Goal: Communication & Community: Answer question/provide support

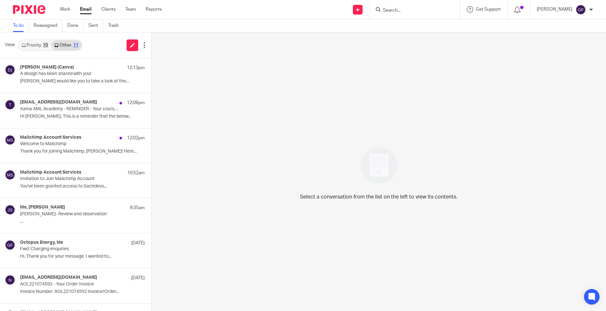
click at [85, 13] on link "Email" at bounding box center [86, 9] width 12 height 6
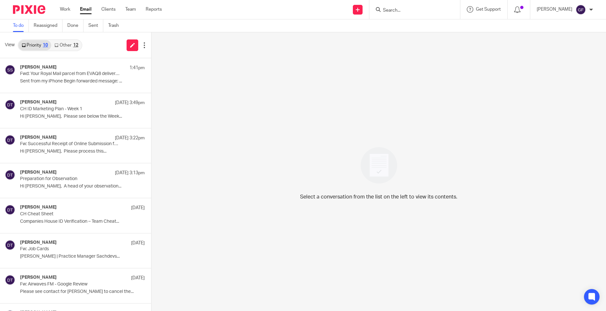
click at [74, 47] on div "12" at bounding box center [75, 45] width 5 height 5
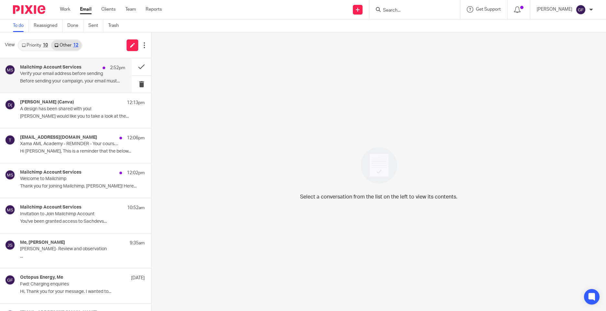
click at [84, 76] on p "Verify your email address before sending" at bounding box center [62, 74] width 84 height 6
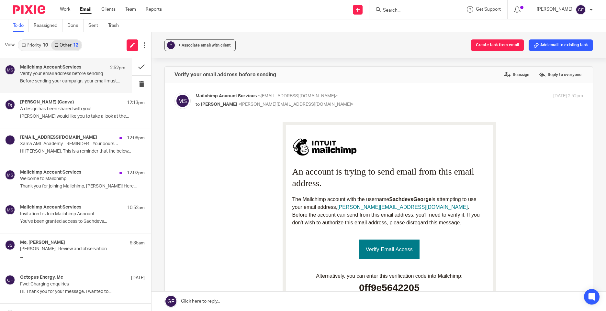
scroll to position [32, 0]
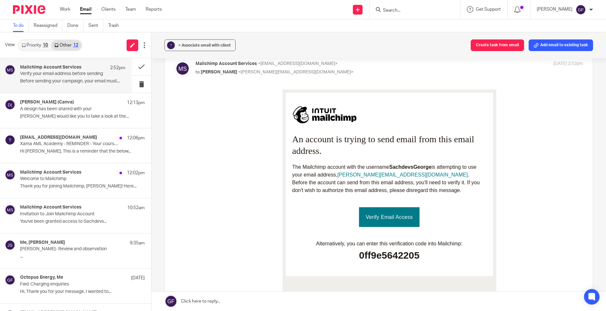
click at [388, 212] on link "Verify Email Access" at bounding box center [389, 217] width 61 height 20
drag, startPoint x: 350, startPoint y: 259, endPoint x: 457, endPoint y: 271, distance: 107.5
click at [457, 271] on td "Alternatively, you can enter this verification code into Mailchimp: 0ff9e5642205" at bounding box center [389, 258] width 194 height 36
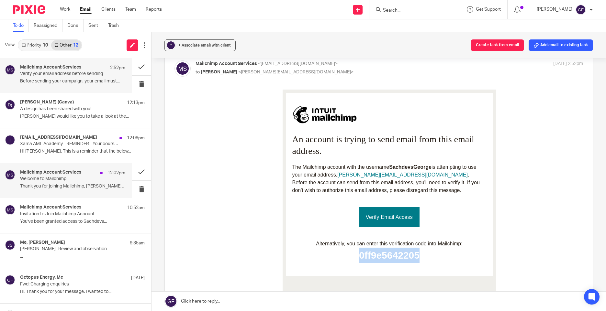
copy p "0ff9e5642205"
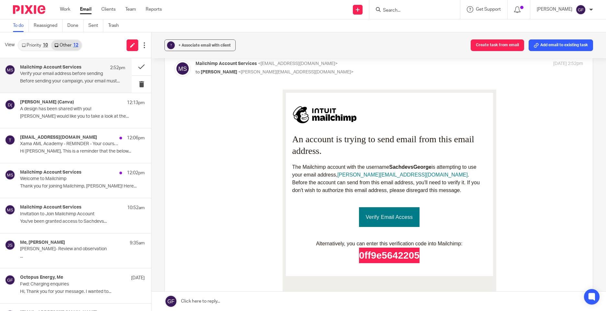
click at [33, 44] on link "Priority 10" at bounding box center [34, 45] width 33 height 10
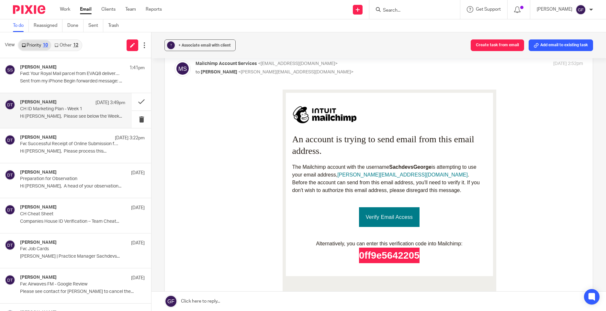
click at [61, 121] on div "Deanna Templeton 10 Oct 3:49pm CH ID Marketing Plan - Week 1 Hi George, Please …" at bounding box center [72, 111] width 105 height 22
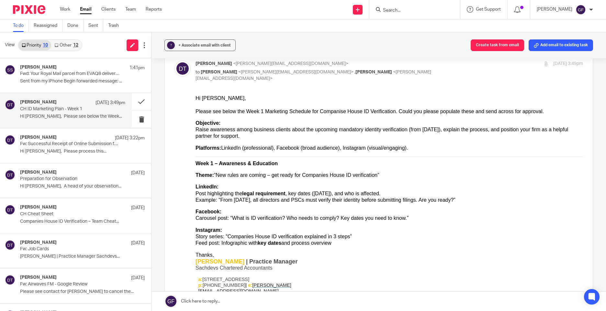
scroll to position [65, 0]
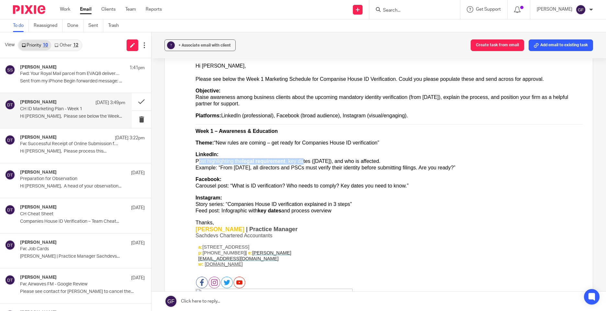
drag, startPoint x: 196, startPoint y: 159, endPoint x: 294, endPoint y: 159, distance: 97.4
click at [294, 159] on div "LinkedIn: Post highlighting the legal requirement , key dates (18 Nov 2025), an…" at bounding box center [389, 161] width 387 height 20
drag, startPoint x: 294, startPoint y: 159, endPoint x: 431, endPoint y: 190, distance: 140.1
click at [431, 190] on ul "LinkedIn: Post highlighting the legal requirement , key dates (18 Nov 2025), an…" at bounding box center [389, 182] width 387 height 63
drag, startPoint x: 389, startPoint y: 228, endPoint x: 358, endPoint y: 166, distance: 68.8
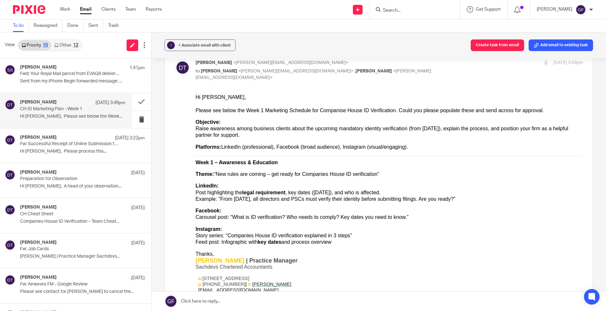
scroll to position [49, 0]
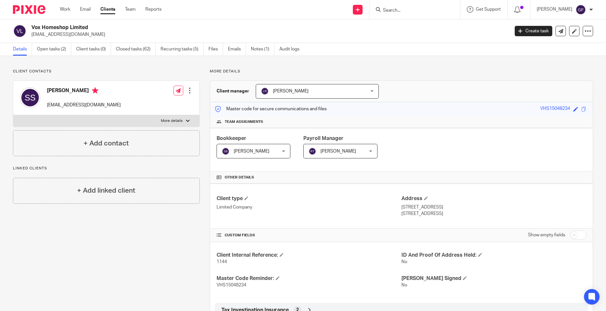
click at [397, 10] on input "Search" at bounding box center [411, 11] width 58 height 6
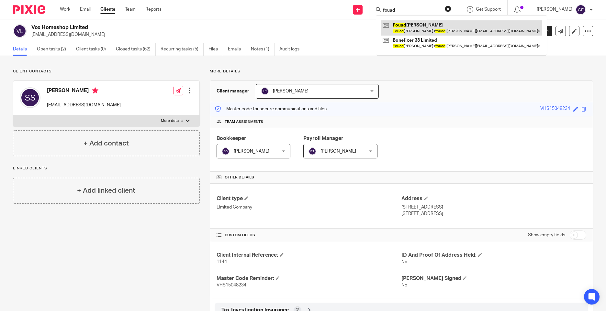
type input "fouad"
click at [454, 27] on link at bounding box center [461, 27] width 161 height 15
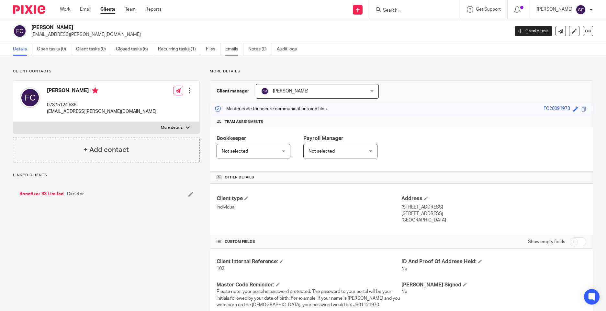
click at [226, 47] on link "Emails" at bounding box center [234, 49] width 18 height 13
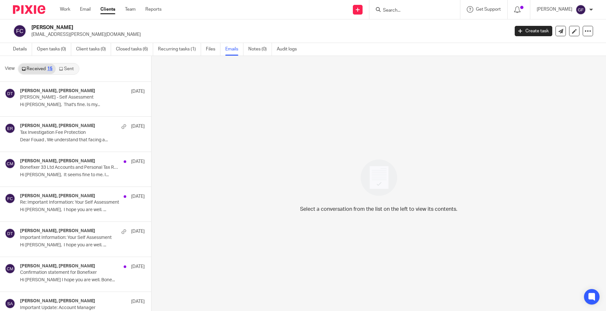
click at [62, 67] on icon at bounding box center [61, 69] width 4 height 4
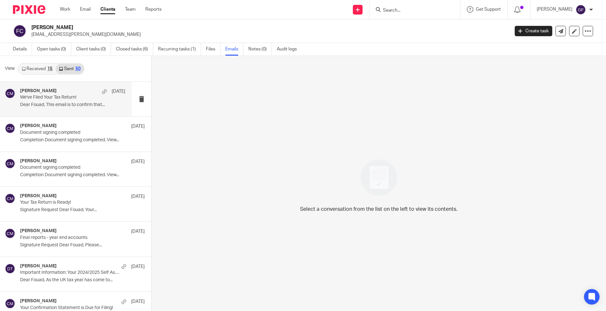
click at [54, 102] on p "Dear Fouad, This email is to confirm that..." at bounding box center [72, 105] width 105 height 6
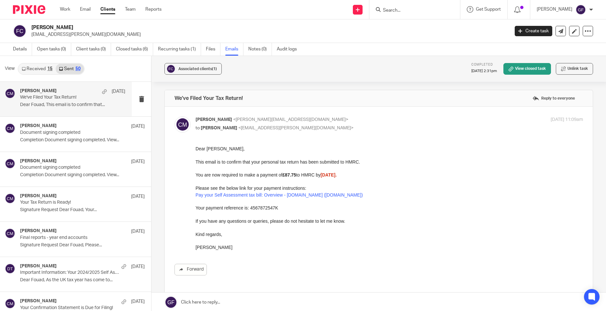
click at [309, 156] on p at bounding box center [389, 155] width 387 height 6
click at [377, 143] on div "Chetna Mistry <chetna@sachdevs-ca.com> to Fouad Chaudhry <fouad.chaudhry@yahoo.…" at bounding box center [378, 202] width 409 height 171
click at [83, 9] on link "Email" at bounding box center [85, 9] width 11 height 6
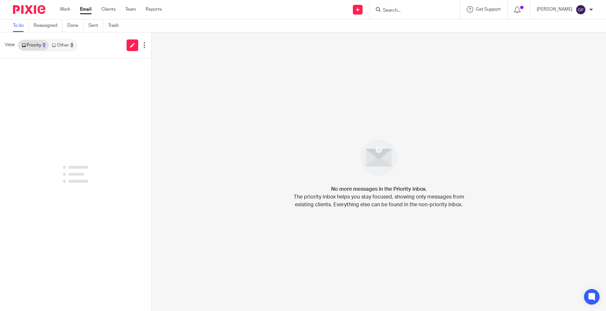
click at [64, 47] on link "Other 0" at bounding box center [63, 45] width 28 height 10
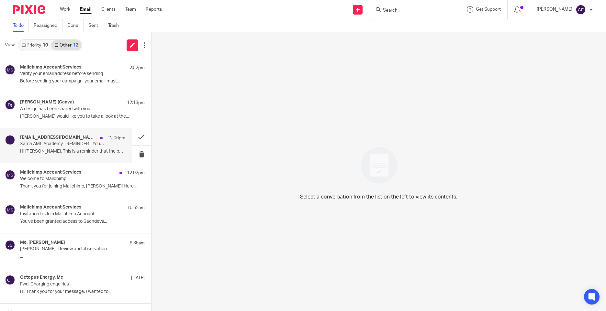
click at [48, 157] on div "training@xamatech.com 12:06pm Xama AML Academy - REMINDER - Your course is now …" at bounding box center [72, 146] width 105 height 22
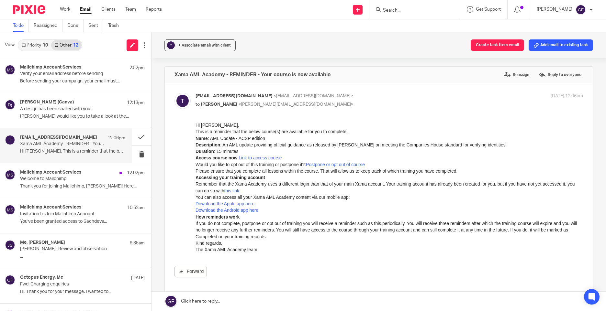
click at [411, 10] on input "Search" at bounding box center [411, 11] width 58 height 6
type input "a"
click at [83, 10] on link "Email" at bounding box center [86, 9] width 12 height 6
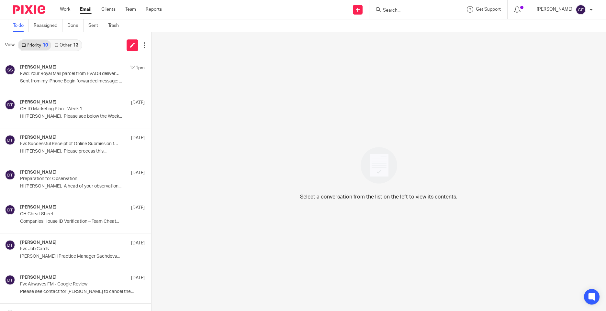
click at [344, 91] on div "Select a conversation from the list on the left to view its contents." at bounding box center [378, 171] width 454 height 279
click at [559, 8] on p "[PERSON_NAME]" at bounding box center [555, 9] width 36 height 6
click at [398, 10] on input "Search" at bounding box center [411, 11] width 58 height 6
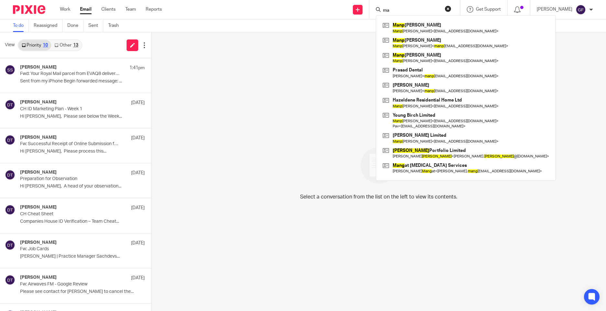
type input "m"
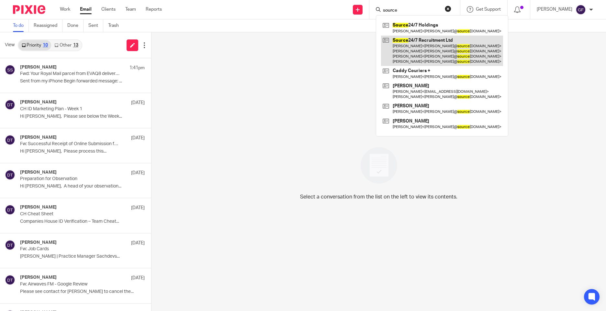
type input "source"
click at [426, 45] on link at bounding box center [442, 51] width 122 height 31
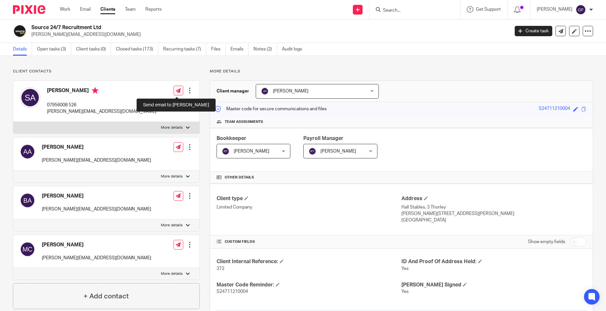
click at [176, 90] on icon at bounding box center [178, 90] width 5 height 5
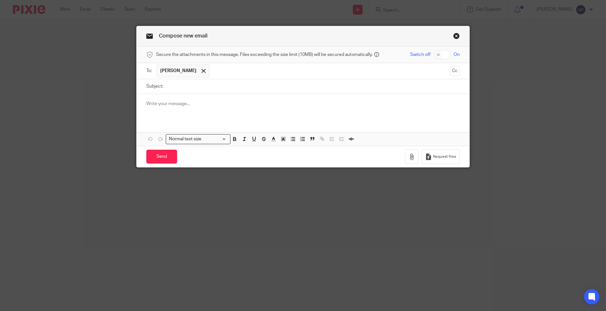
click at [198, 90] on input "Subject:" at bounding box center [312, 86] width 293 height 15
type input "K"
type input "Post for Source 24/7 (Kia Contract Hire)"
click at [198, 107] on p at bounding box center [302, 104] width 313 height 6
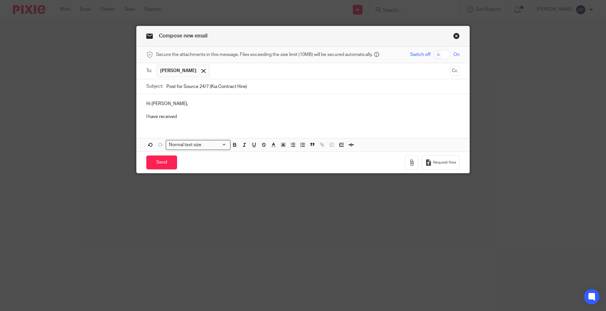
click at [191, 121] on div "Hi [PERSON_NAME], I have received" at bounding box center [303, 109] width 333 height 31
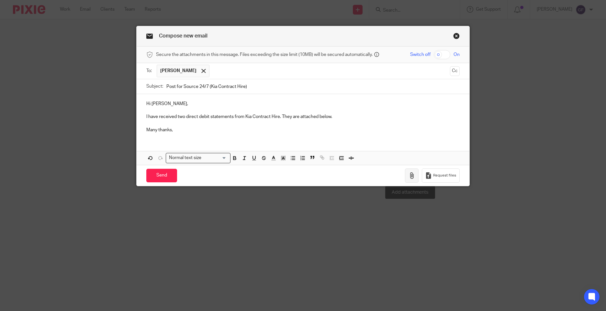
click at [405, 174] on button "button" at bounding box center [412, 176] width 14 height 15
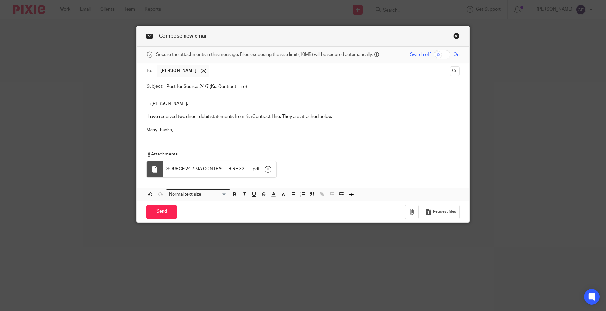
click at [252, 115] on p "I have received two direct debit statements from Kia Contract Hire. They are at…" at bounding box center [302, 117] width 313 height 6
click at [278, 116] on p "I have received two direct debit statements from Kia Contract Hire. They are at…" at bounding box center [302, 117] width 313 height 6
click at [395, 133] on p "Many thanks," at bounding box center [302, 130] width 313 height 6
drag, startPoint x: 303, startPoint y: 116, endPoint x: 294, endPoint y: 124, distance: 12.4
click at [294, 124] on p at bounding box center [302, 123] width 313 height 6
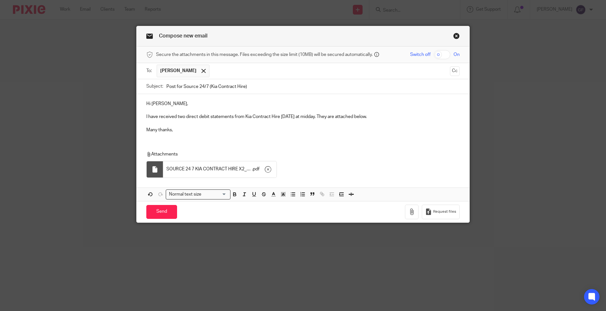
drag, startPoint x: 290, startPoint y: 110, endPoint x: 305, endPoint y: 111, distance: 14.9
click at [291, 110] on p at bounding box center [302, 110] width 313 height 6
click at [166, 211] on input "Send" at bounding box center [161, 212] width 31 height 14
